Goal: Task Accomplishment & Management: Complete application form

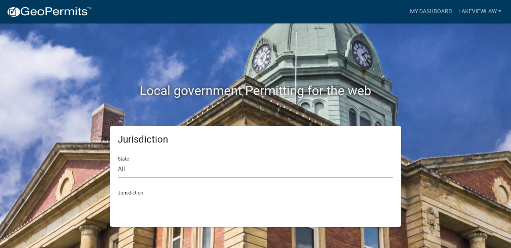
click at [221, 162] on select "All [US_STATE] [US_STATE] [US_STATE] [US_STATE] [US_STATE] [US_STATE] [US_STATE…" at bounding box center [255, 169] width 275 height 16
click at [184, 169] on select "All [US_STATE] [US_STATE] [US_STATE] [US_STATE] [US_STATE] [US_STATE] [US_STATE…" at bounding box center [255, 169] width 275 height 16
click at [118, 161] on select "All [US_STATE] [US_STATE] [US_STATE] [US_STATE] [US_STATE] [US_STATE] [US_STATE…" at bounding box center [255, 169] width 275 height 16
select select "[US_STATE]"
click option "[US_STATE]" at bounding box center [0, 0] width 0 height 0
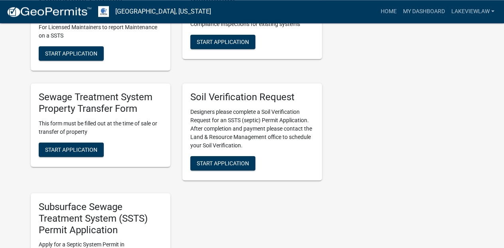
scroll to position [312, 0]
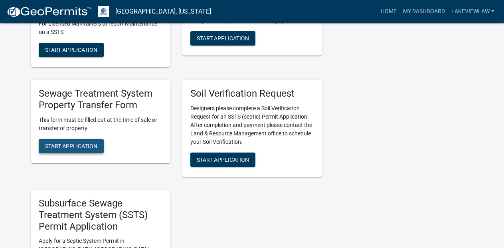
click at [66, 146] on span "Start Application" at bounding box center [71, 145] width 52 height 6
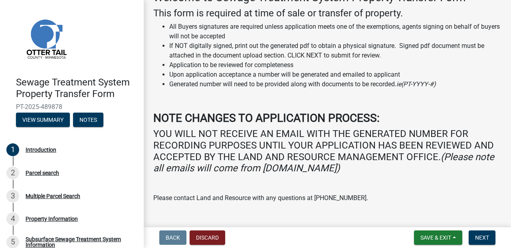
scroll to position [60, 0]
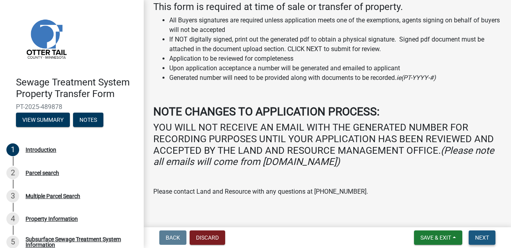
click at [487, 239] on span "Next" at bounding box center [482, 237] width 14 height 6
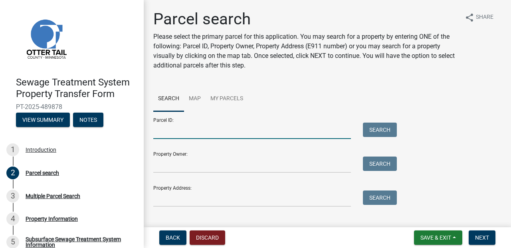
click at [210, 125] on input "Parcel ID:" at bounding box center [251, 130] width 197 height 16
paste input "03000230170002"
type input "03000230170002"
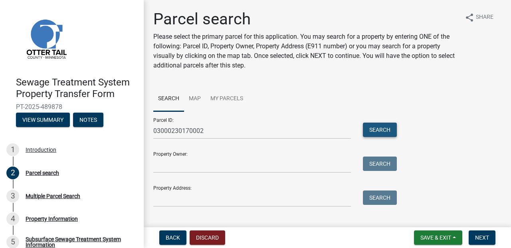
click at [366, 123] on button "Search" at bounding box center [380, 129] width 34 height 14
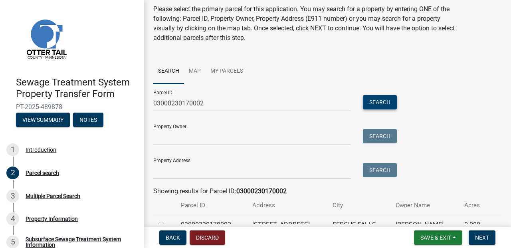
scroll to position [69, 0]
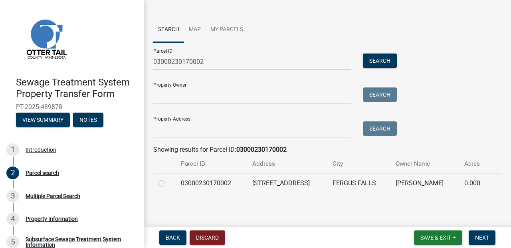
click at [168, 178] on label at bounding box center [168, 178] width 0 height 0
click at [168, 184] on input "radio" at bounding box center [170, 180] width 5 height 5
radio input "true"
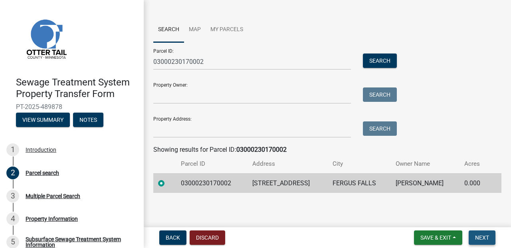
click at [484, 233] on button "Next" at bounding box center [481, 237] width 27 height 14
click at [480, 234] on button "Next" at bounding box center [481, 237] width 27 height 14
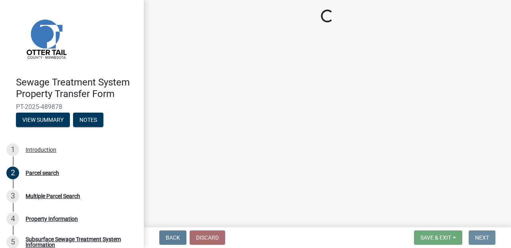
scroll to position [0, 0]
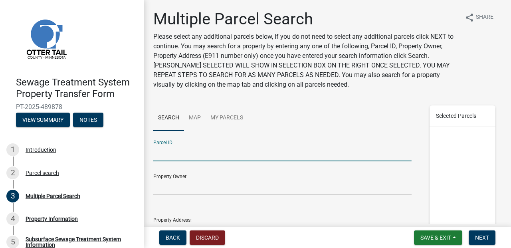
click at [220, 152] on input "Parcel ID:" at bounding box center [282, 153] width 258 height 16
paste input "03000230167004"
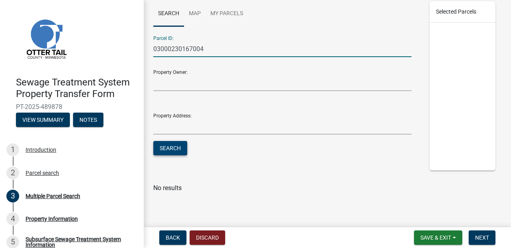
type input "03000230167004"
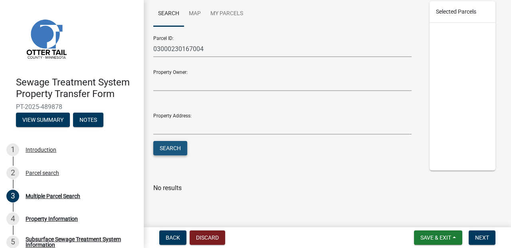
click at [178, 150] on button "Search" at bounding box center [170, 148] width 34 height 14
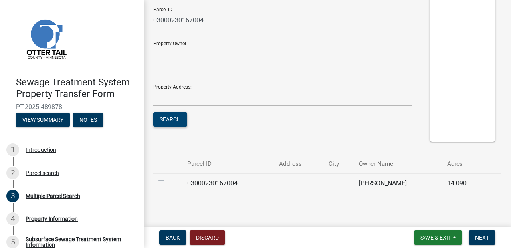
scroll to position [139, 0]
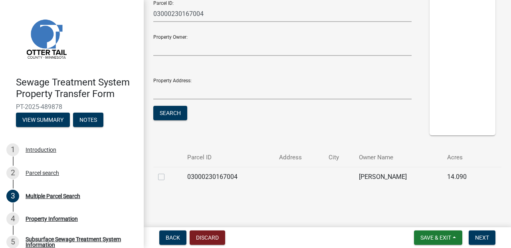
click at [168, 172] on label at bounding box center [168, 172] width 0 height 0
click at [168, 177] on input "checkbox" at bounding box center [170, 174] width 5 height 5
checkbox input "true"
click at [480, 239] on span "Next" at bounding box center [482, 237] width 14 height 6
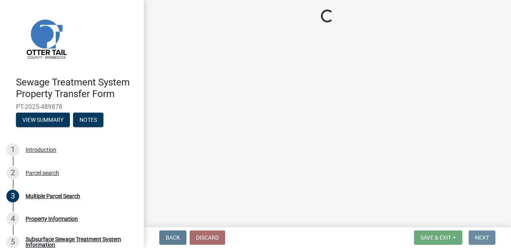
scroll to position [0, 0]
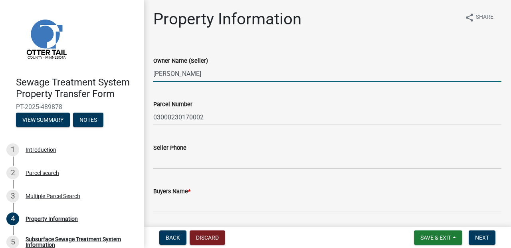
click at [154, 74] on input "[PERSON_NAME]" at bounding box center [327, 73] width 348 height 16
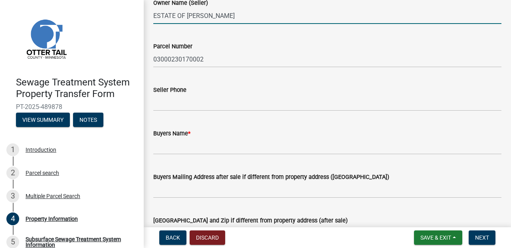
scroll to position [70, 0]
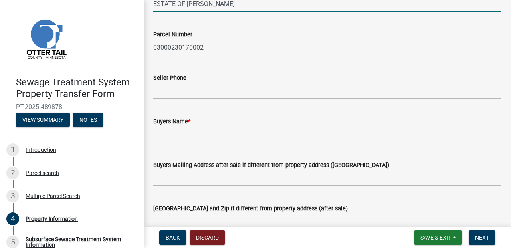
type input "ESTATE OF [PERSON_NAME]"
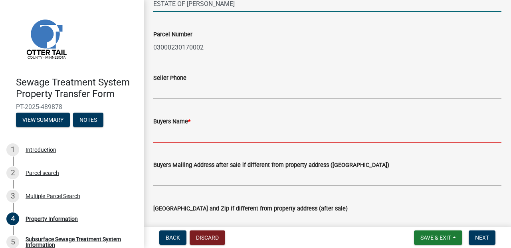
click at [211, 139] on input "Buyers Name *" at bounding box center [327, 134] width 348 height 16
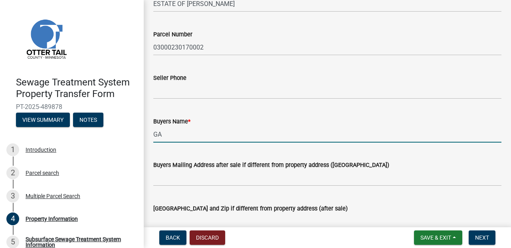
type input "G"
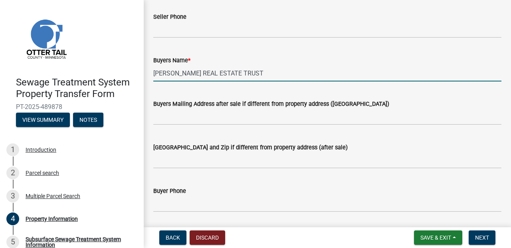
scroll to position [131, 0]
type input "[PERSON_NAME] REAL ESTATE TRUST"
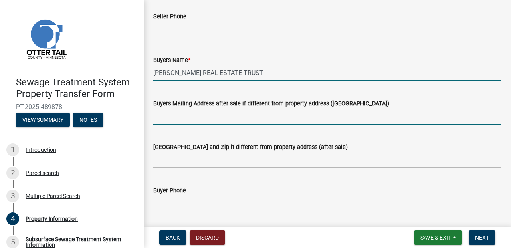
click at [215, 120] on input "Buyers Mailing Address after sale if different from property address ([GEOGRAPH…" at bounding box center [327, 116] width 348 height 16
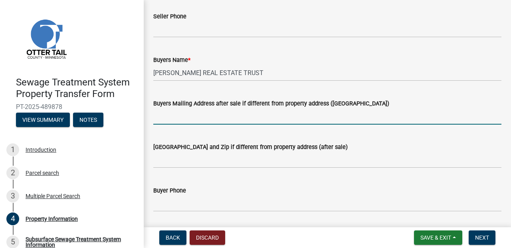
paste input "[STREET_ADDRESS]"
drag, startPoint x: 302, startPoint y: 116, endPoint x: 221, endPoint y: 116, distance: 80.6
click at [221, 116] on input "[STREET_ADDRESS]" at bounding box center [327, 116] width 348 height 16
type input "[STREET_ADDRESS]"
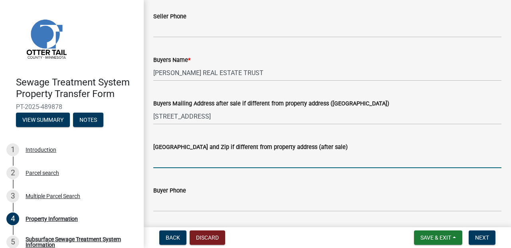
click at [196, 165] on input "[GEOGRAPHIC_DATA] and Zip if different from property address (after sale)" at bounding box center [327, 160] width 348 height 16
paste input "[GEOGRAPHIC_DATA] [GEOGRAPHIC_DATA] 56572"
drag, startPoint x: 238, startPoint y: 164, endPoint x: 207, endPoint y: 163, distance: 30.4
click at [207, 163] on input "[GEOGRAPHIC_DATA] [GEOGRAPHIC_DATA] 56572" at bounding box center [327, 160] width 348 height 16
paste input "56572"
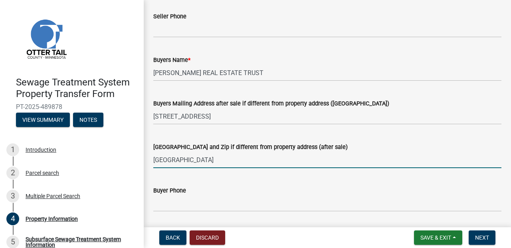
click at [211, 158] on input "[GEOGRAPHIC_DATA]" at bounding box center [327, 160] width 348 height 16
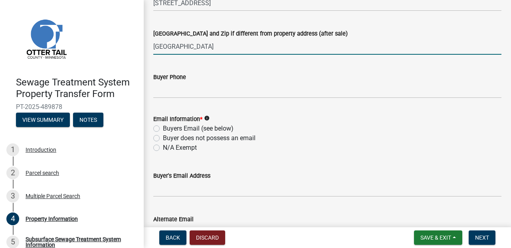
scroll to position [247, 0]
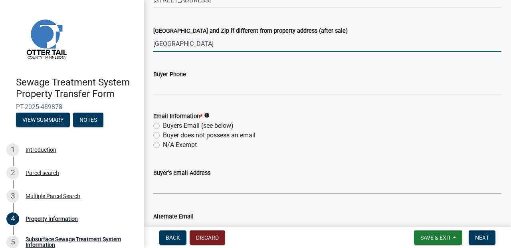
type input "[GEOGRAPHIC_DATA]"
click at [163, 147] on label "N/A Exempt" at bounding box center [180, 145] width 34 height 10
click at [163, 145] on input "N/A Exempt" at bounding box center [165, 142] width 5 height 5
radio input "true"
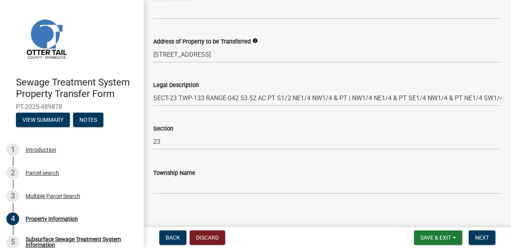
scroll to position [473, 0]
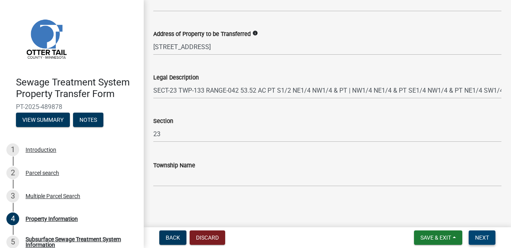
click at [477, 233] on button "Next" at bounding box center [481, 237] width 27 height 14
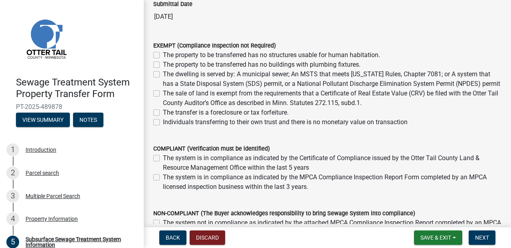
scroll to position [89, 0]
click at [163, 101] on label "The sale of land is exempt from the requirements that a Certificate of Real Est…" at bounding box center [332, 97] width 338 height 19
click at [163, 93] on input "The sale of land is exempt from the requirements that a Certificate of Real Est…" at bounding box center [165, 90] width 5 height 5
checkbox input "true"
checkbox input "false"
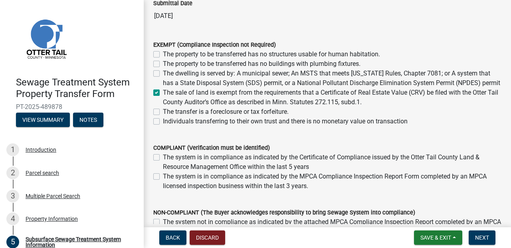
checkbox input "false"
checkbox input "true"
checkbox input "false"
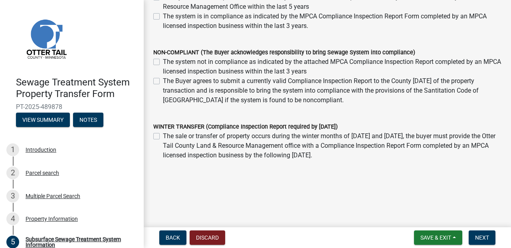
scroll to position [259, 0]
click at [482, 234] on span "Next" at bounding box center [482, 237] width 14 height 6
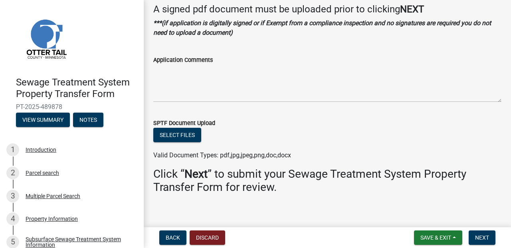
scroll to position [49, 0]
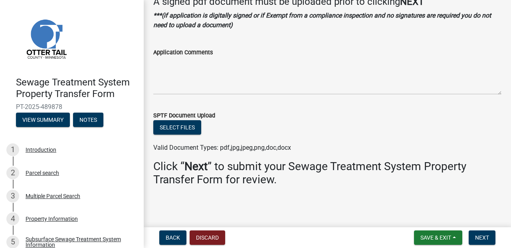
click at [479, 227] on nav "Back Discard Save & Exit Save Save & Exit Next" at bounding box center [327, 237] width 367 height 21
click at [482, 234] on button "Next" at bounding box center [481, 237] width 27 height 14
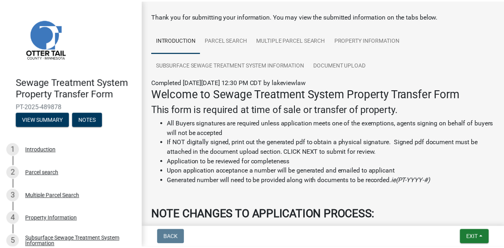
scroll to position [177, 0]
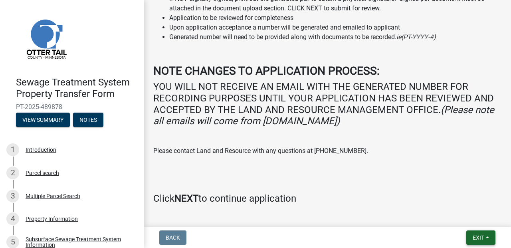
click at [483, 236] on span "Exit" at bounding box center [478, 237] width 12 height 6
click at [464, 214] on button "Save & Exit" at bounding box center [463, 216] width 64 height 19
